Goal: Check status: Check status

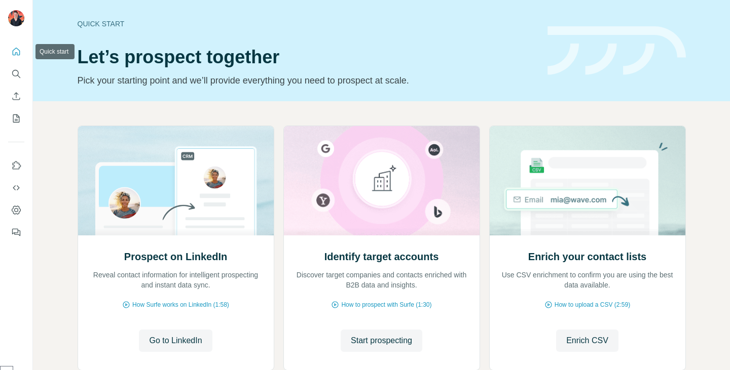
select select "*****"
click at [13, 114] on icon "My lists" at bounding box center [16, 118] width 10 height 10
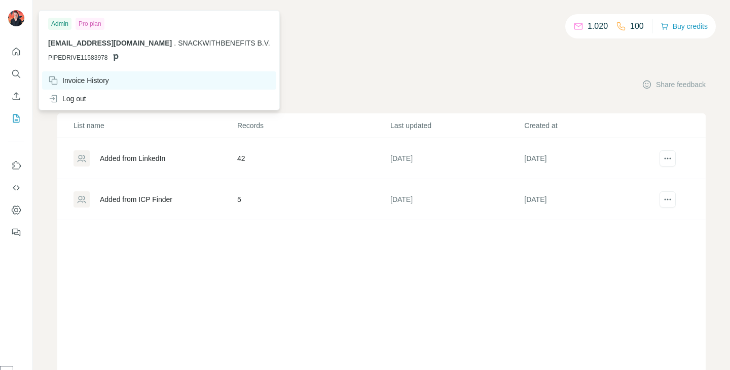
click at [103, 82] on div "Invoice History" at bounding box center [78, 80] width 61 height 10
click at [98, 76] on div "Invoice History" at bounding box center [78, 80] width 61 height 10
click at [176, 75] on div "Invoice History" at bounding box center [159, 80] width 234 height 18
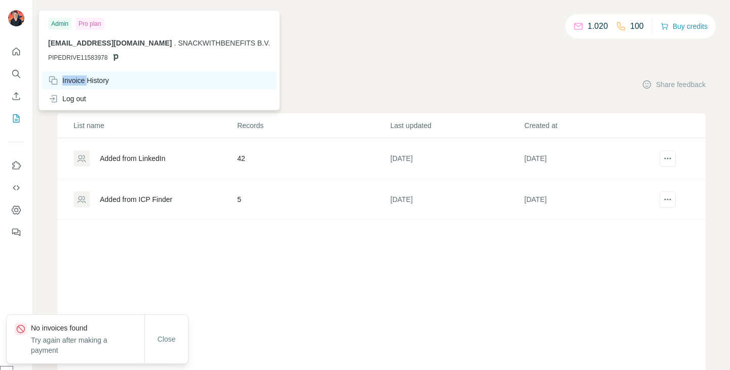
click at [176, 75] on div "Invoice History" at bounding box center [159, 80] width 234 height 18
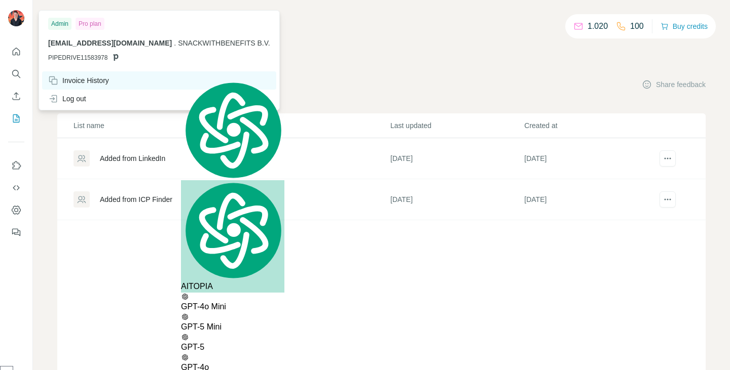
click at [105, 88] on div "Invoice History" at bounding box center [159, 80] width 234 height 18
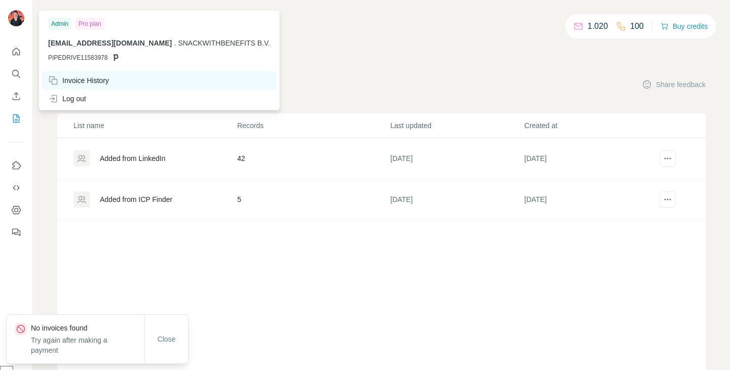
click at [100, 78] on div "Invoice History" at bounding box center [78, 80] width 61 height 10
